Goal: Task Accomplishment & Management: Use online tool/utility

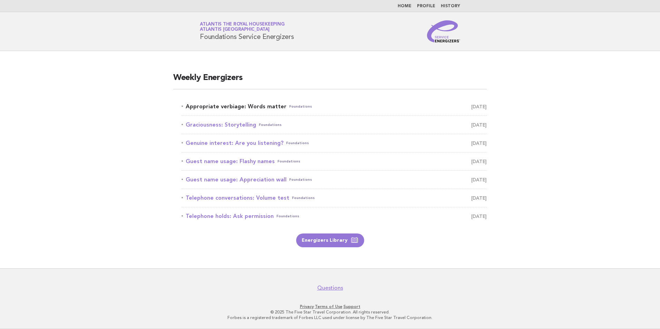
click at [267, 108] on link "Appropriate verbiage: Words matter Foundations August 14" at bounding box center [333, 107] width 305 height 10
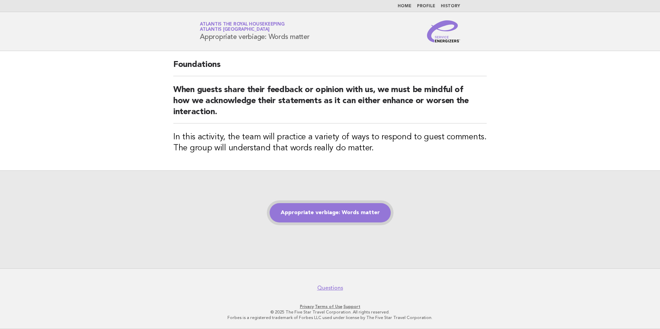
click at [309, 216] on link "Appropriate verbiage: Words matter" at bounding box center [329, 212] width 121 height 19
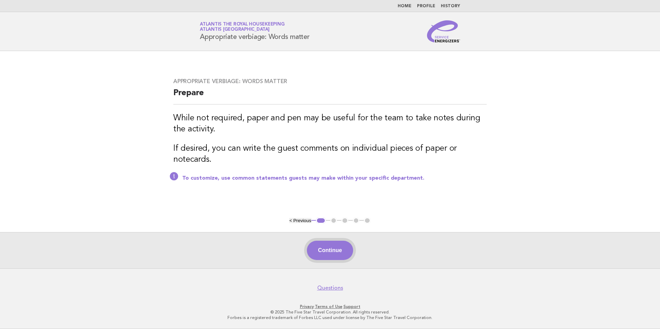
click at [342, 252] on button "Continue" at bounding box center [330, 250] width 46 height 19
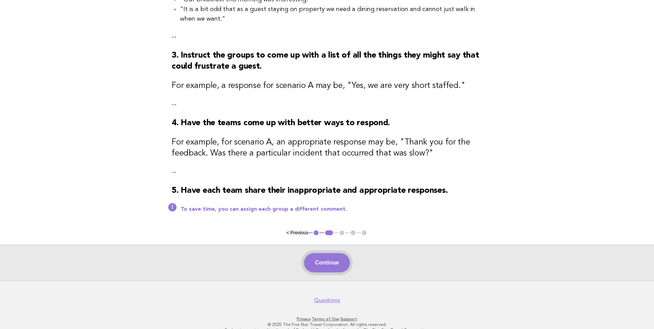
click at [331, 266] on button "Continue" at bounding box center [327, 262] width 46 height 19
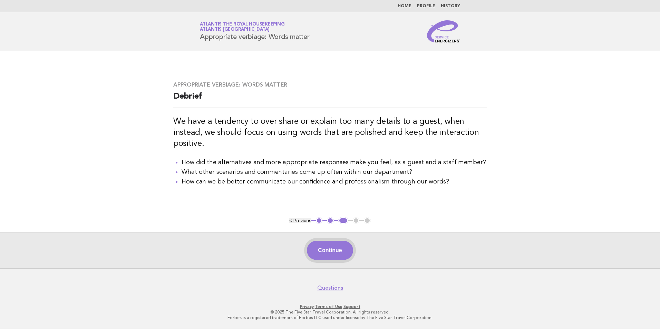
click at [325, 248] on button "Continue" at bounding box center [330, 250] width 46 height 19
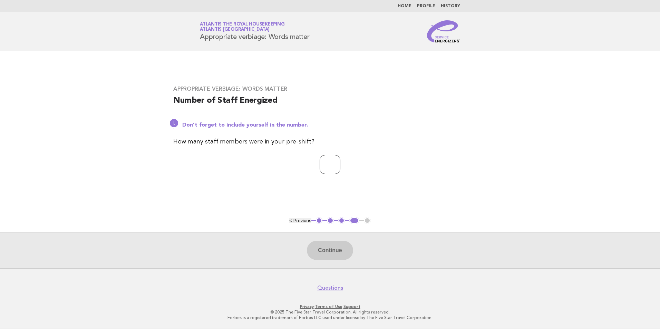
click at [319, 164] on input "number" at bounding box center [329, 164] width 21 height 19
drag, startPoint x: 320, startPoint y: 164, endPoint x: 349, endPoint y: 321, distance: 160.3
click at [318, 179] on div "Appropriate verbiage: Words matter Number of Staff Energized Don't forget to in…" at bounding box center [330, 133] width 330 height 113
type input "**"
click at [348, 247] on button "Continue" at bounding box center [330, 250] width 46 height 19
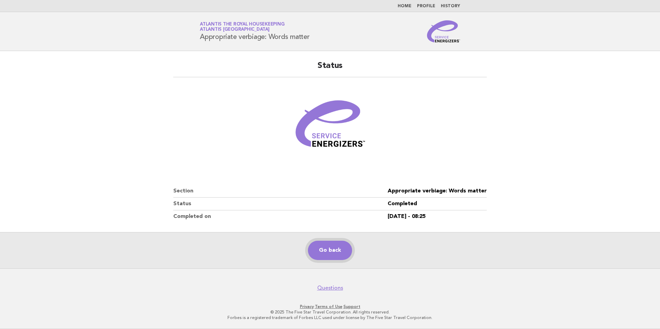
click at [334, 250] on link "Go back" at bounding box center [330, 250] width 44 height 19
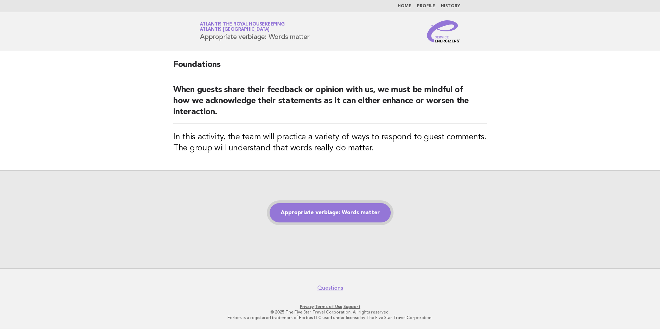
click at [354, 214] on link "Appropriate verbiage: Words matter" at bounding box center [329, 212] width 121 height 19
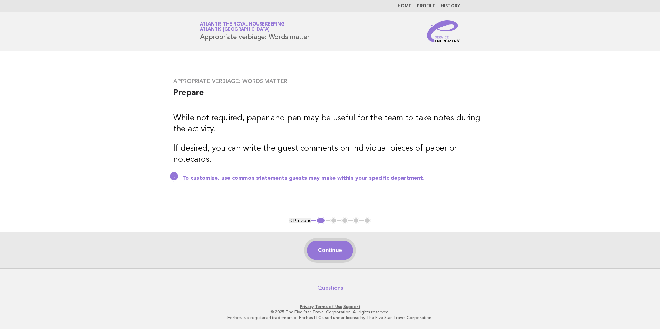
click at [331, 252] on button "Continue" at bounding box center [330, 250] width 46 height 19
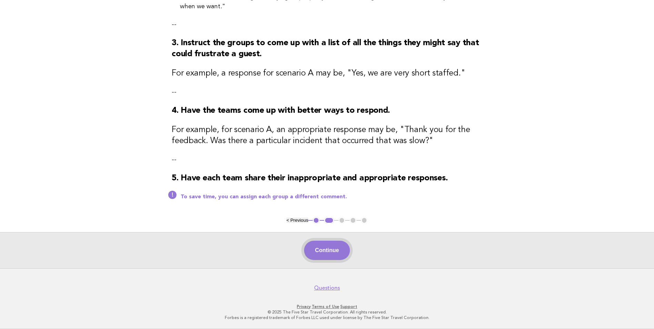
click at [331, 252] on button "Continue" at bounding box center [327, 250] width 46 height 19
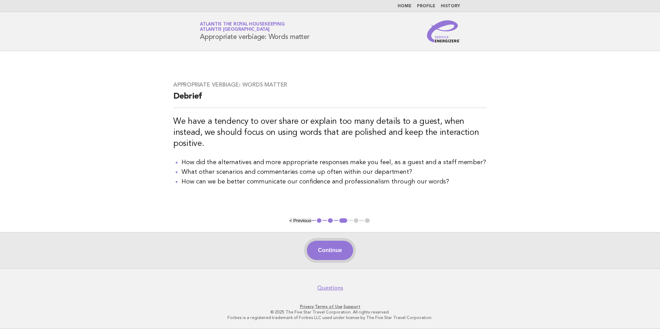
click at [340, 245] on button "Continue" at bounding box center [330, 250] width 46 height 19
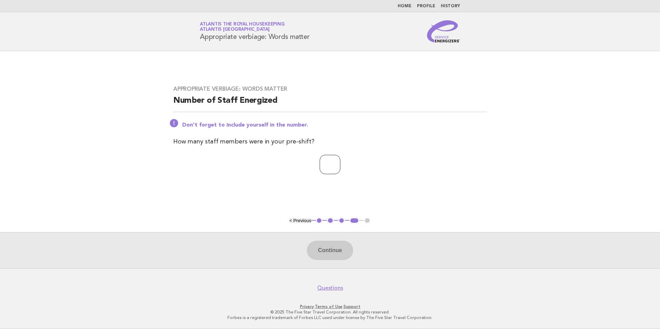
click at [321, 161] on input "number" at bounding box center [329, 164] width 21 height 19
type input "**"
click at [336, 247] on button "Continue" at bounding box center [330, 250] width 46 height 19
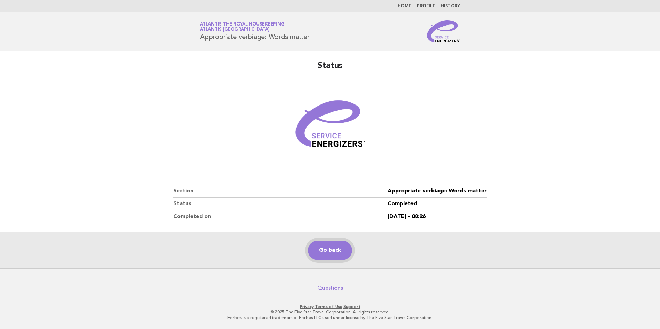
click at [317, 244] on link "Go back" at bounding box center [330, 250] width 44 height 19
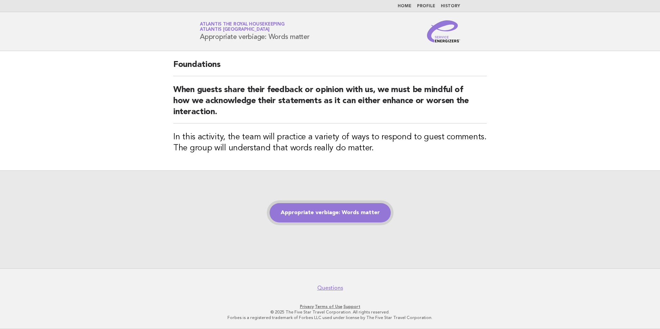
click at [319, 213] on link "Appropriate verbiage: Words matter" at bounding box center [329, 212] width 121 height 19
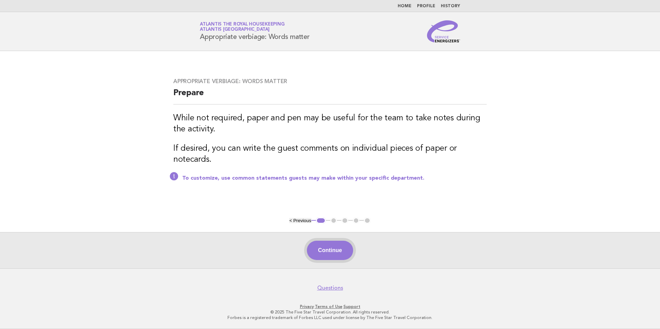
click at [350, 251] on button "Continue" at bounding box center [330, 250] width 46 height 19
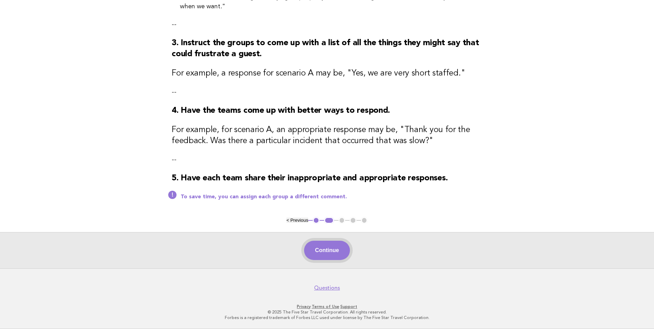
click at [326, 257] on button "Continue" at bounding box center [327, 250] width 46 height 19
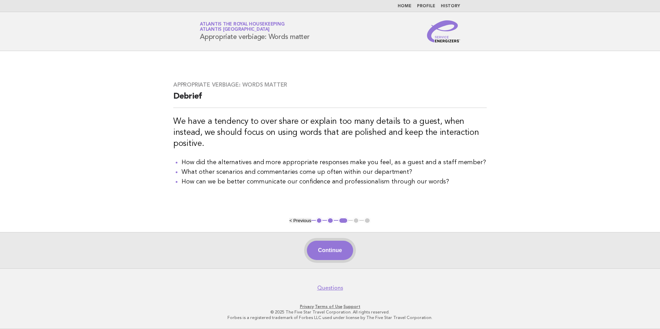
click at [332, 244] on button "Continue" at bounding box center [330, 250] width 46 height 19
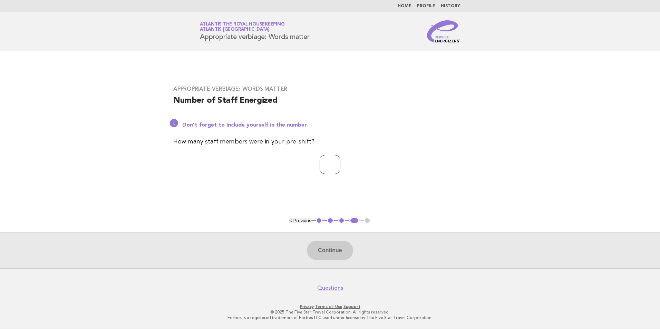
click at [325, 167] on input "number" at bounding box center [329, 164] width 21 height 19
type input "**"
click at [334, 252] on button "Continue" at bounding box center [330, 250] width 46 height 19
